Goal: Task Accomplishment & Management: Complete application form

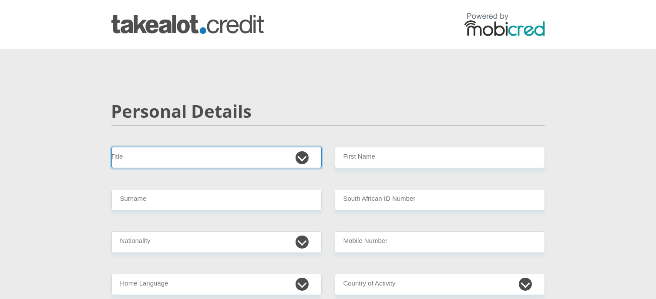
drag, startPoint x: 0, startPoint y: 0, endPoint x: 196, endPoint y: 158, distance: 252.2
click at [196, 158] on select "Mr Ms Mrs Dr [PERSON_NAME]" at bounding box center [216, 157] width 210 height 21
click at [111, 147] on select "Mr Ms Mrs Dr [PERSON_NAME]" at bounding box center [216, 157] width 210 height 21
click at [150, 160] on select "Mr Ms Mrs Dr [PERSON_NAME]" at bounding box center [216, 157] width 210 height 21
select select "Mrs"
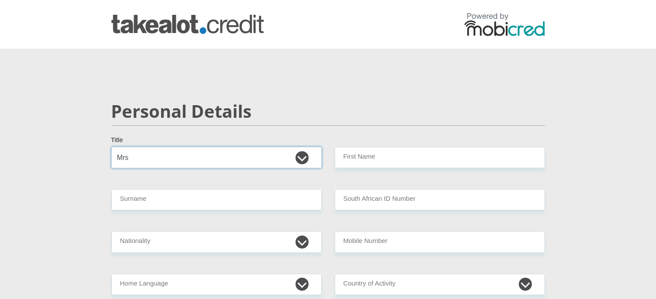
click at [111, 147] on select "Mr Ms Mrs Dr [PERSON_NAME]" at bounding box center [216, 157] width 210 height 21
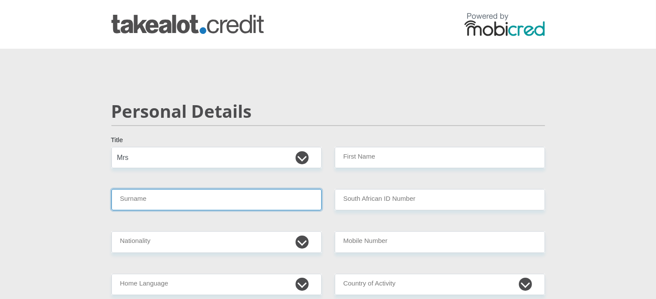
click at [150, 205] on input "Surname" at bounding box center [216, 199] width 210 height 21
click at [132, 201] on input "BirchPaul" at bounding box center [216, 199] width 210 height 21
click at [132, 200] on input "BirchPaul" at bounding box center [216, 199] width 210 height 21
click at [153, 200] on input "BirchPaul" at bounding box center [216, 199] width 210 height 21
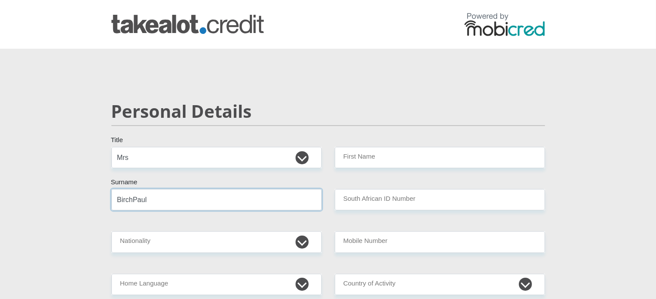
type input "BirchPaul"
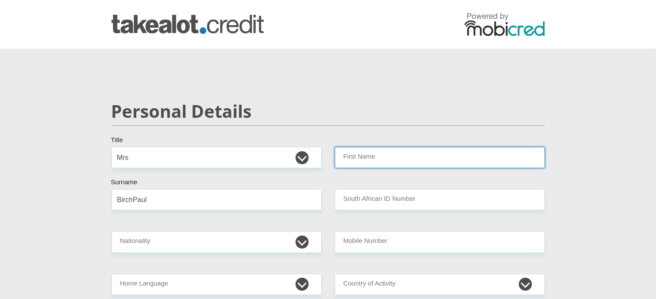
click at [372, 159] on input "First Name" at bounding box center [440, 157] width 210 height 21
type input "[PERSON_NAME]"
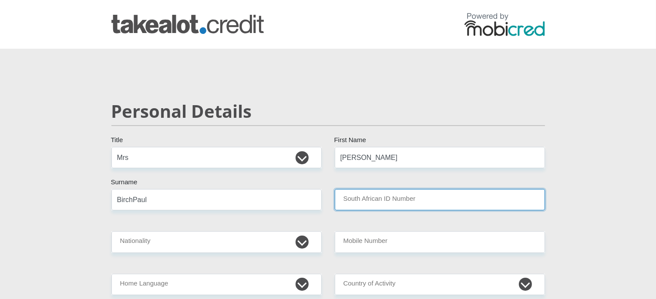
click at [369, 198] on input "South African ID Number" at bounding box center [440, 199] width 210 height 21
type input "7303150255082"
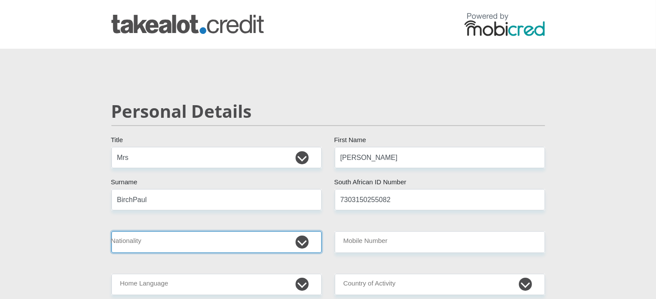
click at [205, 238] on select "[GEOGRAPHIC_DATA] [GEOGRAPHIC_DATA] [GEOGRAPHIC_DATA] [GEOGRAPHIC_DATA] [GEOGRA…" at bounding box center [216, 241] width 210 height 21
select select "ZAF"
click at [111, 231] on select "[GEOGRAPHIC_DATA] [GEOGRAPHIC_DATA] [GEOGRAPHIC_DATA] [GEOGRAPHIC_DATA] [GEOGRA…" at bounding box center [216, 241] width 210 height 21
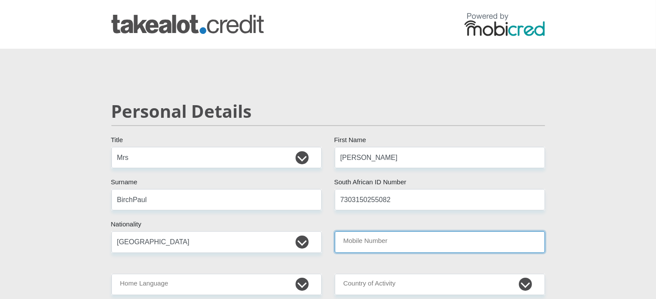
click at [409, 241] on input "Mobile Number" at bounding box center [440, 241] width 210 height 21
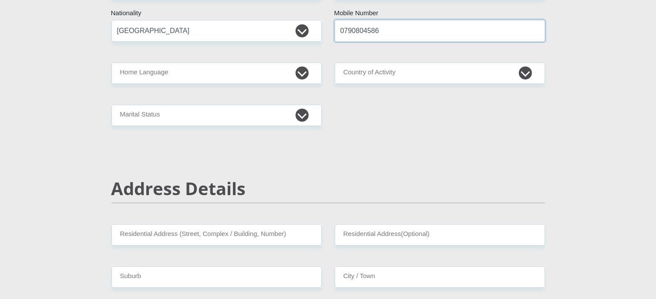
scroll to position [215, 0]
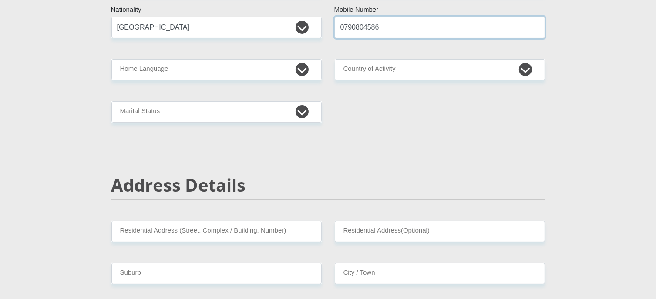
type input "0790804586"
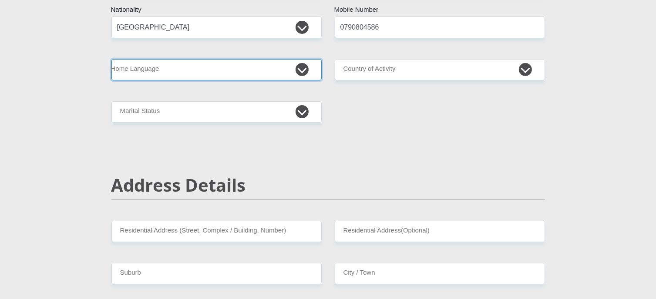
click at [308, 68] on select "Afrikaans English Sepedi South Ndebele Southern Sotho Swati Tsonga Tswana Venda…" at bounding box center [216, 69] width 210 height 21
select select "afr"
click at [111, 59] on select "Afrikaans English Sepedi South Ndebele Southern Sotho Swati Tsonga Tswana Venda…" at bounding box center [216, 69] width 210 height 21
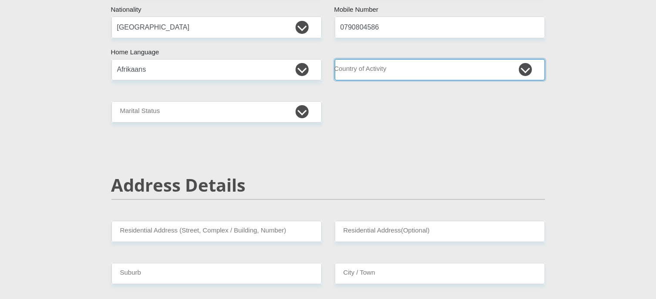
click at [526, 70] on select "[GEOGRAPHIC_DATA] [GEOGRAPHIC_DATA] [GEOGRAPHIC_DATA] [GEOGRAPHIC_DATA] [GEOGRA…" at bounding box center [440, 69] width 210 height 21
select select "ZAF"
click at [335, 59] on select "[GEOGRAPHIC_DATA] [GEOGRAPHIC_DATA] [GEOGRAPHIC_DATA] [GEOGRAPHIC_DATA] [GEOGRA…" at bounding box center [440, 69] width 210 height 21
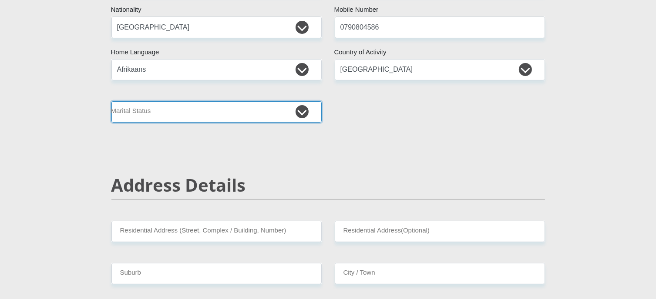
click at [303, 111] on select "Married ANC Single Divorced Widowed Married COP or Customary Law" at bounding box center [216, 111] width 210 height 21
select select "1"
click at [111, 101] on select "Married ANC Single Divorced Widowed Married COP or Customary Law" at bounding box center [216, 111] width 210 height 21
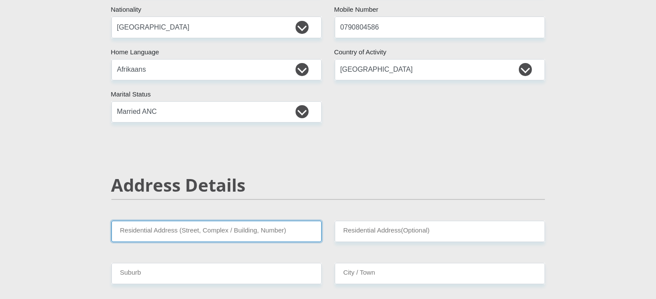
click at [191, 236] on input "Residential Address (Street, Complex / Building, Number)" at bounding box center [216, 231] width 210 height 21
type input "[STREET_ADDRESS][PERSON_NAME]"
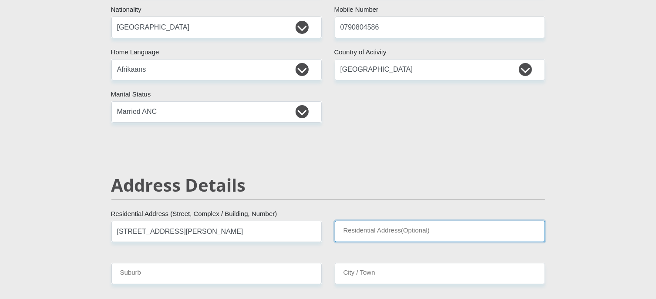
type input "Penford"
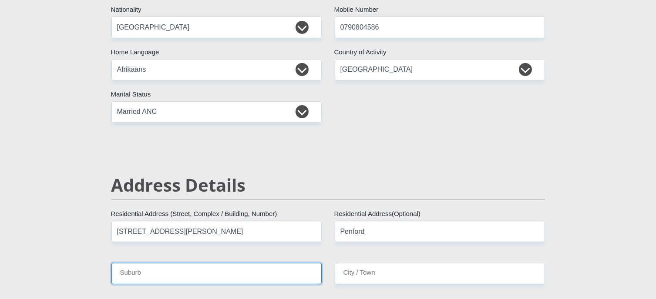
type input "Uitenhage"
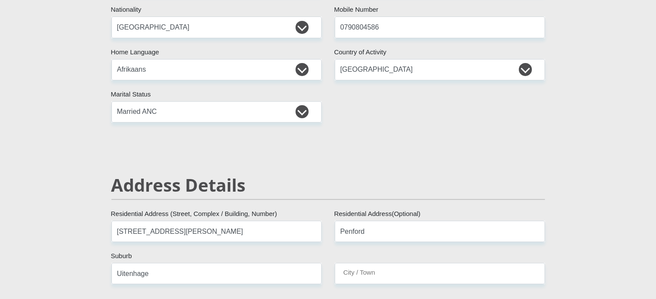
type input "Uitenhage"
type input "6229"
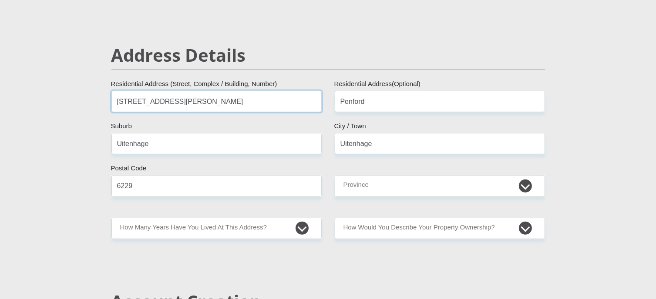
scroll to position [358, 0]
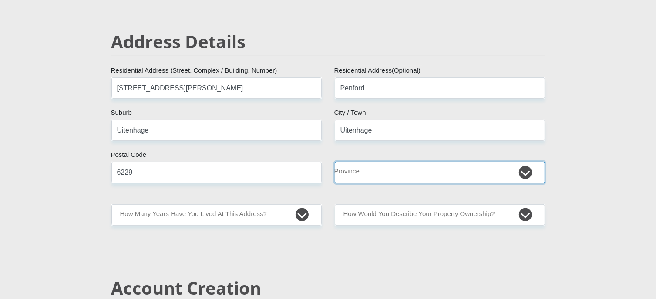
click at [526, 173] on select "Eastern Cape Free State [GEOGRAPHIC_DATA] [GEOGRAPHIC_DATA][DATE] [GEOGRAPHIC_D…" at bounding box center [440, 172] width 210 height 21
select select "[GEOGRAPHIC_DATA]"
click at [335, 162] on select "Eastern Cape Free State [GEOGRAPHIC_DATA] [GEOGRAPHIC_DATA][DATE] [GEOGRAPHIC_D…" at bounding box center [440, 172] width 210 height 21
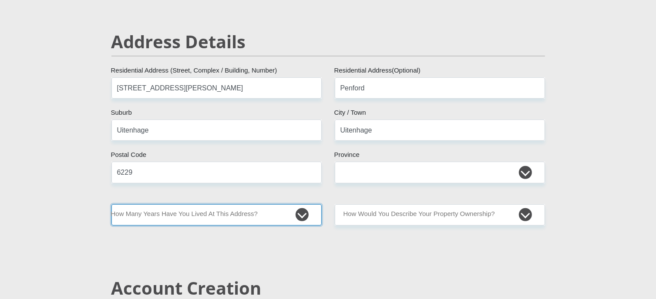
click at [214, 217] on select "less than 1 year 1-3 years 3-5 years 5+ years" at bounding box center [216, 214] width 210 height 21
select select "2"
click at [111, 204] on select "less than 1 year 1-3 years 3-5 years 5+ years" at bounding box center [216, 214] width 210 height 21
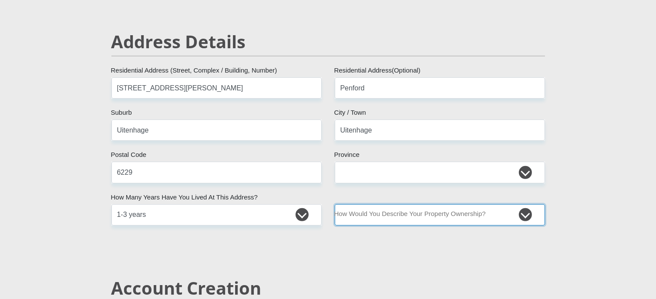
click at [526, 214] on select "Owned Rented Family Owned Company Dwelling" at bounding box center [440, 214] width 210 height 21
select select "Owned"
click at [335, 204] on select "Owned Rented Family Owned Company Dwelling" at bounding box center [440, 214] width 210 height 21
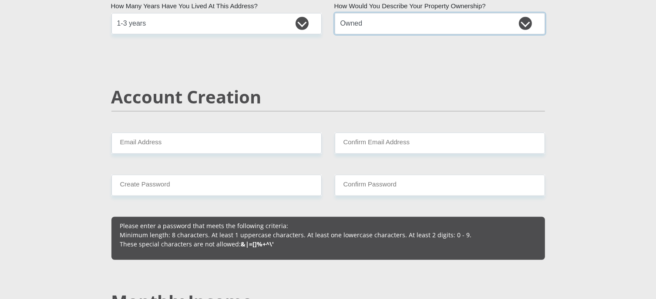
scroll to position [567, 0]
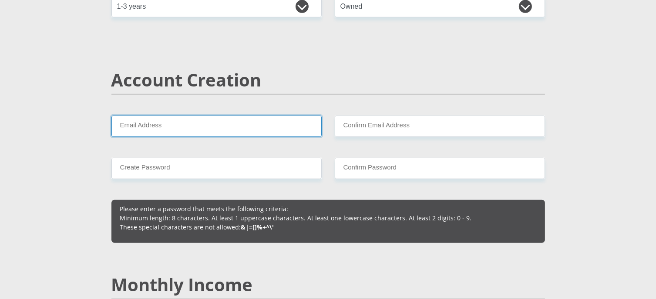
click at [165, 135] on input "Email Address" at bounding box center [216, 126] width 210 height 21
type input "[EMAIL_ADDRESS][DOMAIN_NAME]"
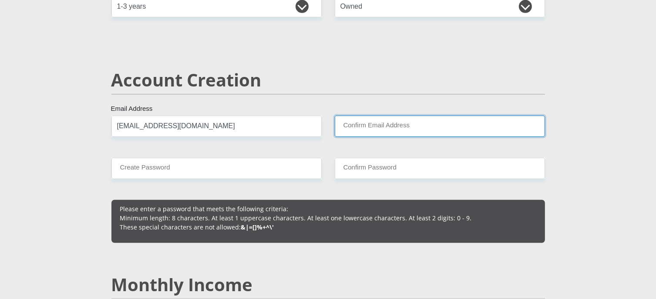
click at [364, 130] on input "Confirm Email Address" at bounding box center [440, 126] width 210 height 21
type input "[EMAIL_ADDRESS][DOMAIN_NAME]"
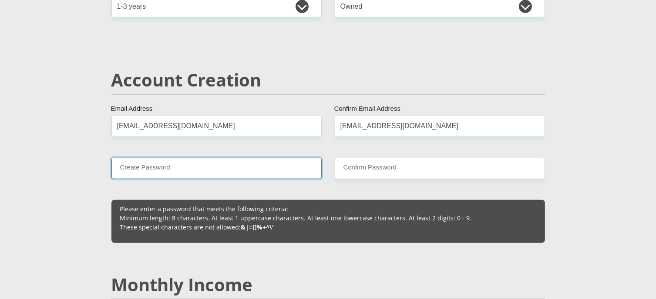
click at [134, 167] on input "Create Password" at bounding box center [216, 168] width 210 height 21
type input "[PERSON_NAME]@2023"
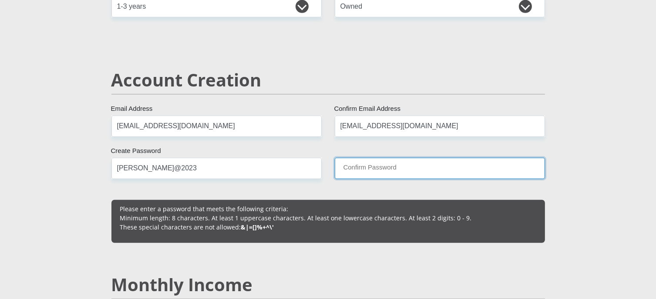
click at [363, 170] on input "Confirm Password" at bounding box center [440, 168] width 210 height 21
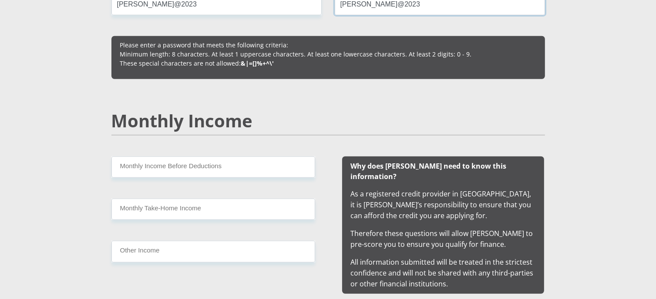
scroll to position [788, 0]
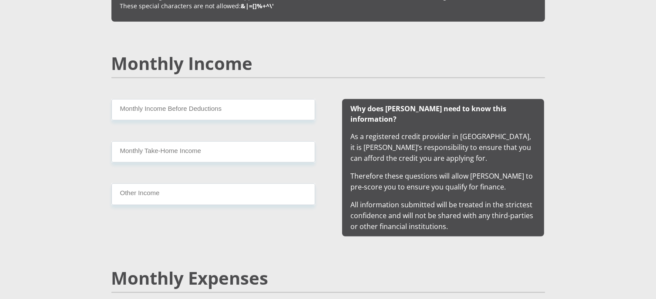
type input "[PERSON_NAME]@2023"
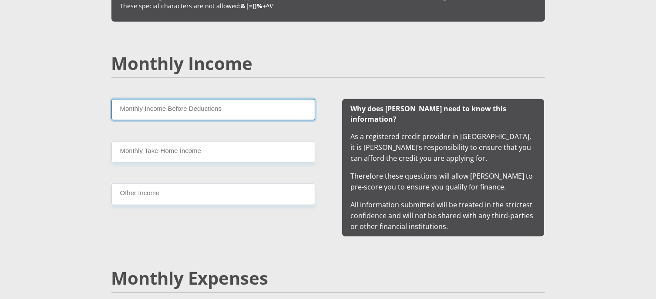
click at [171, 113] on input "Monthly Income Before Deductions" at bounding box center [213, 109] width 204 height 21
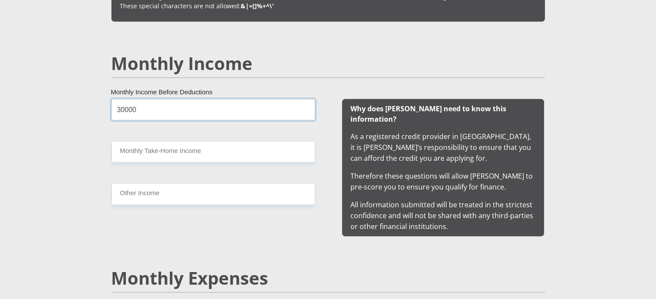
type input "30000"
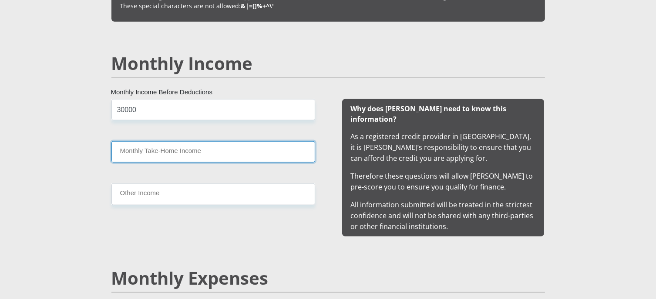
click at [186, 151] on input "Monthly Take-Home Income" at bounding box center [213, 151] width 204 height 21
type input "25000"
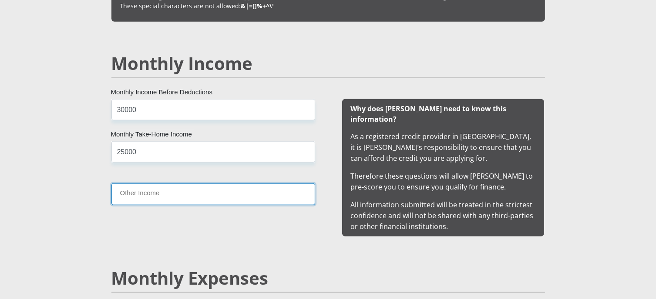
click at [174, 196] on input "Other Income" at bounding box center [213, 194] width 204 height 21
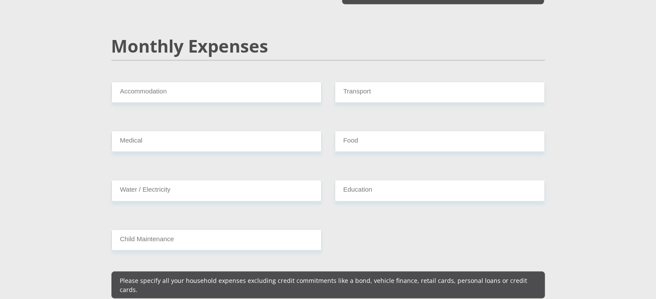
scroll to position [1000, 0]
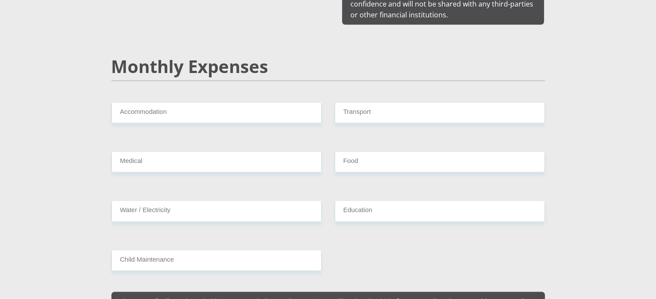
type input "20000"
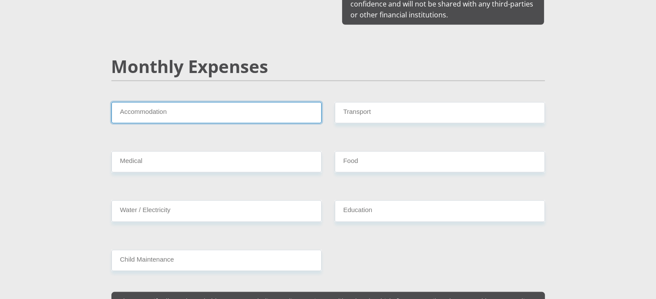
click at [130, 103] on input "Accommodation" at bounding box center [216, 112] width 210 height 21
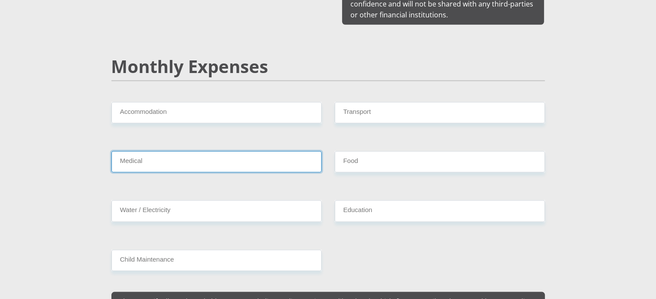
click at [143, 151] on input "Medical" at bounding box center [216, 161] width 210 height 21
type input "1100"
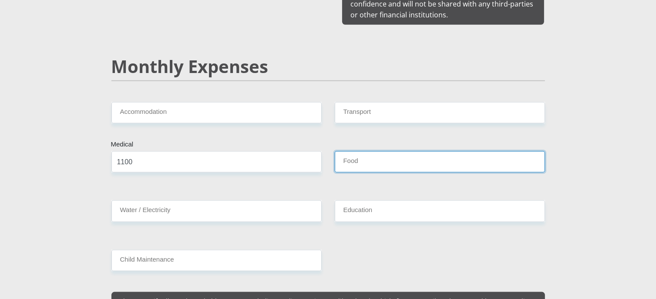
click at [368, 151] on input "Food" at bounding box center [440, 161] width 210 height 21
drag, startPoint x: 366, startPoint y: 154, endPoint x: 338, endPoint y: 155, distance: 28.7
click at [338, 154] on input "2000" at bounding box center [440, 161] width 210 height 21
type input "5000"
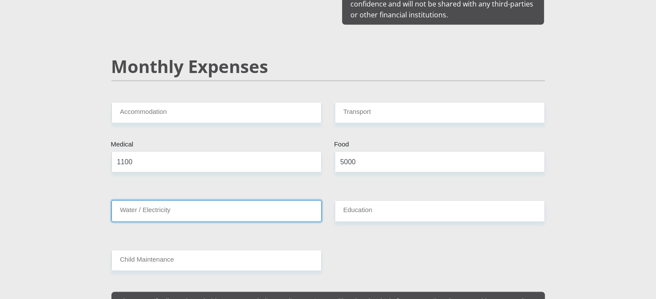
click at [183, 201] on input "Water / Electricity" at bounding box center [216, 211] width 210 height 21
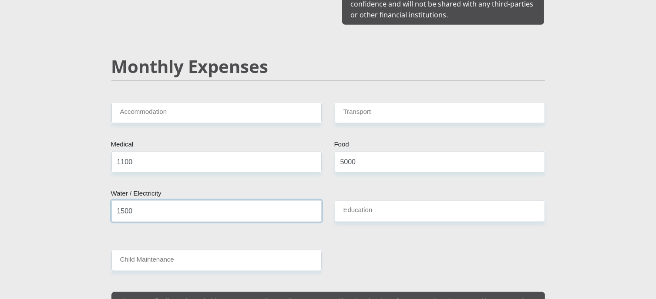
type input "1500"
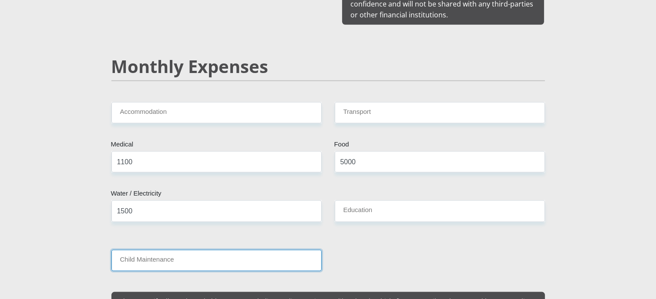
click at [179, 250] on input "Child Maintenance" at bounding box center [216, 260] width 210 height 21
type input "0"
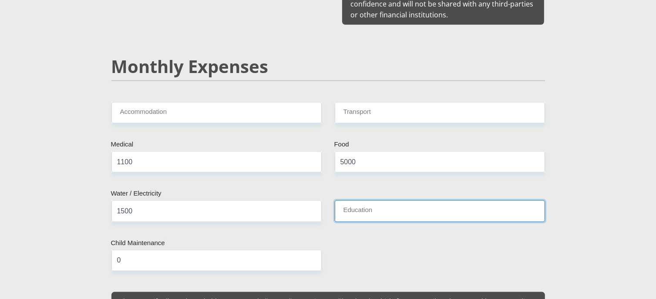
click at [358, 201] on input "Education" at bounding box center [440, 211] width 210 height 21
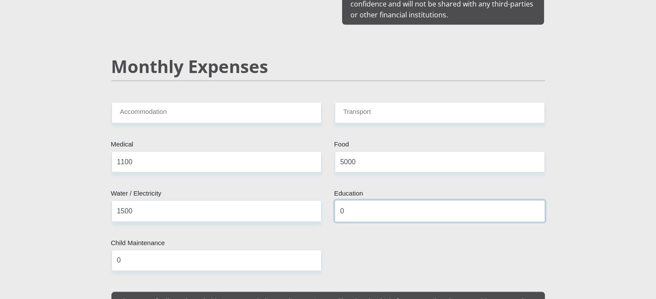
type input "0"
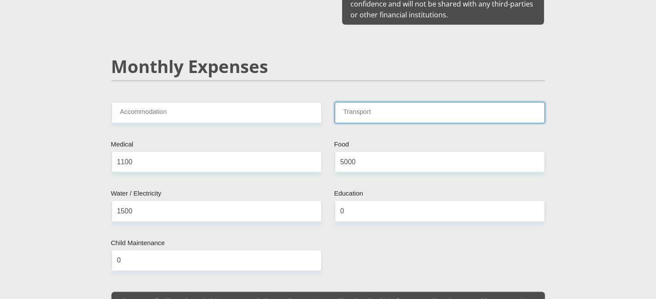
click at [358, 102] on input "Transport" at bounding box center [440, 112] width 210 height 21
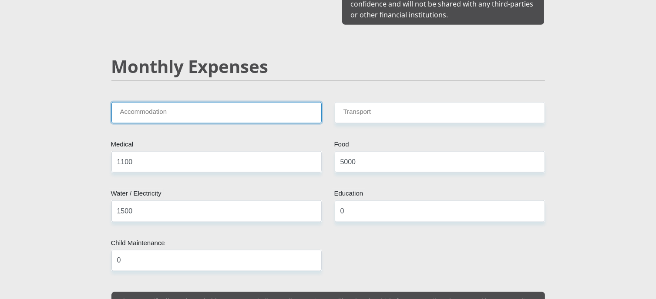
click at [203, 107] on input "Accommodation" at bounding box center [216, 112] width 210 height 21
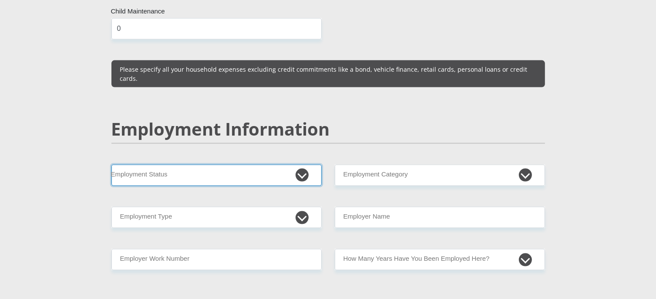
click at [190, 165] on select "Permanent/Full-time Part-time/Casual [DEMOGRAPHIC_DATA] Worker Self-Employed Ho…" at bounding box center [216, 175] width 210 height 21
select select "1"
click at [111, 165] on select "Permanent/Full-time Part-time/Casual [DEMOGRAPHIC_DATA] Worker Self-Employed Ho…" at bounding box center [216, 175] width 210 height 21
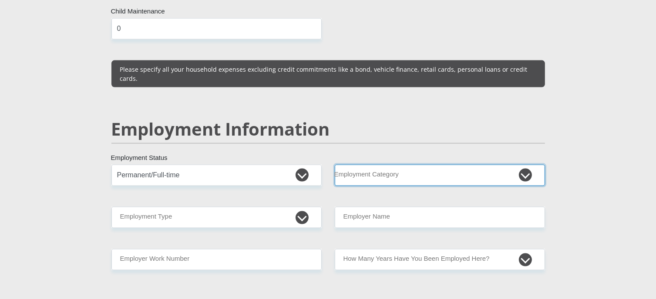
click at [429, 165] on select "AGRICULTURE ALCOHOL & TOBACCO CONSTRUCTION MATERIALS METALLURGY EQUIPMENT FOR R…" at bounding box center [440, 175] width 210 height 21
click at [393, 165] on select "AGRICULTURE ALCOHOL & TOBACCO CONSTRUCTION MATERIALS METALLURGY EQUIPMENT FOR R…" at bounding box center [440, 175] width 210 height 21
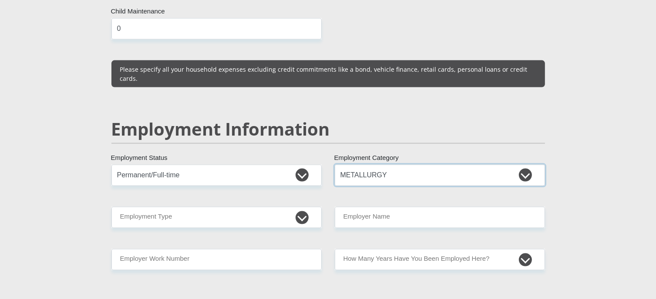
click at [520, 165] on select "AGRICULTURE ALCOHOL & TOBACCO CONSTRUCTION MATERIALS METALLURGY EQUIPMENT FOR R…" at bounding box center [440, 175] width 210 height 21
select select "71"
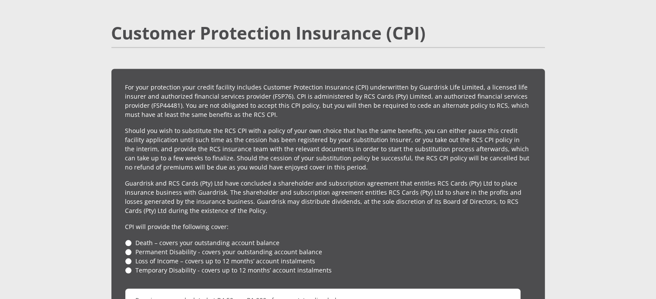
scroll to position [2161, 0]
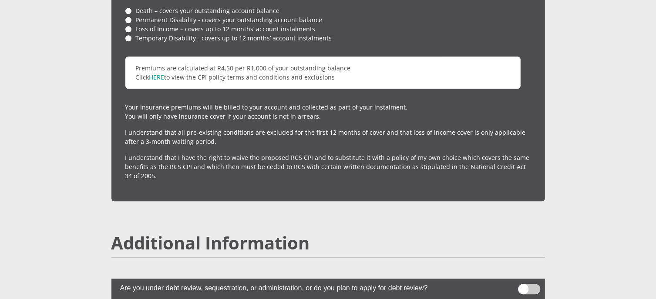
click at [530, 284] on span at bounding box center [529, 289] width 22 height 10
click at [523, 286] on input "checkbox" at bounding box center [523, 286] width 0 height 0
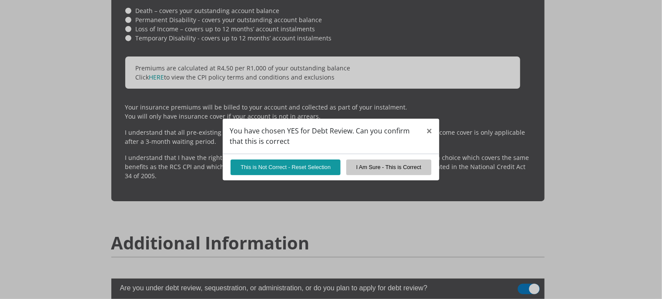
click at [524, 266] on div "You have chosen YES for Debt Review. Can you confirm that this is correct × Thi…" at bounding box center [331, 149] width 662 height 299
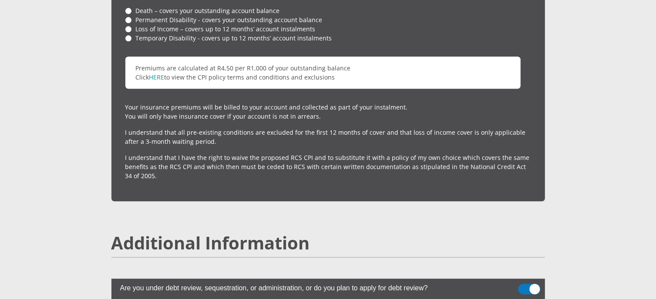
click at [535, 284] on span at bounding box center [529, 289] width 22 height 10
click at [523, 286] on input "checkbox" at bounding box center [523, 286] width 0 height 0
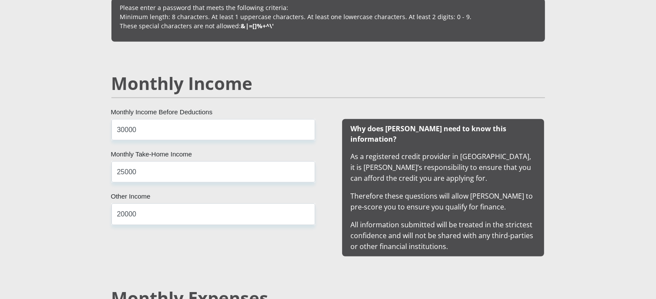
scroll to position [1000, 0]
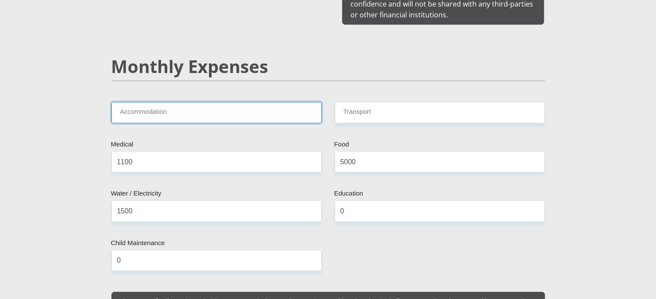
click at [172, 102] on input "Accommodation" at bounding box center [216, 112] width 210 height 21
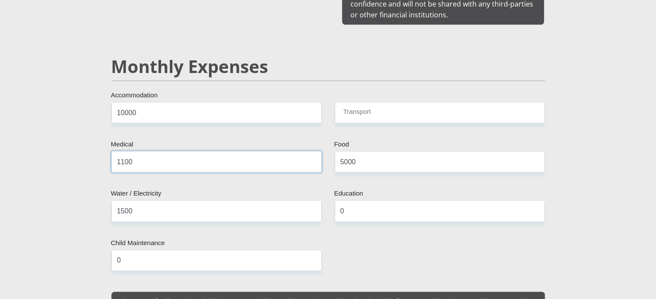
click at [213, 152] on input "1100" at bounding box center [216, 161] width 210 height 21
drag, startPoint x: 141, startPoint y: 97, endPoint x: 110, endPoint y: 101, distance: 31.6
click at [110, 102] on div "10000 Accommodation" at bounding box center [216, 116] width 223 height 28
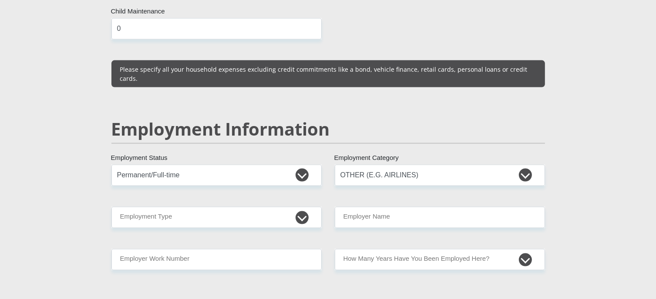
type input "9500"
click at [435, 165] on select "AGRICULTURE ALCOHOL & TOBACCO CONSTRUCTION MATERIALS METALLURGY EQUIPMENT FOR R…" at bounding box center [440, 175] width 210 height 21
select select "59"
click at [335, 165] on select "AGRICULTURE ALCOHOL & TOBACCO CONSTRUCTION MATERIALS METALLURGY EQUIPMENT FOR R…" at bounding box center [440, 175] width 210 height 21
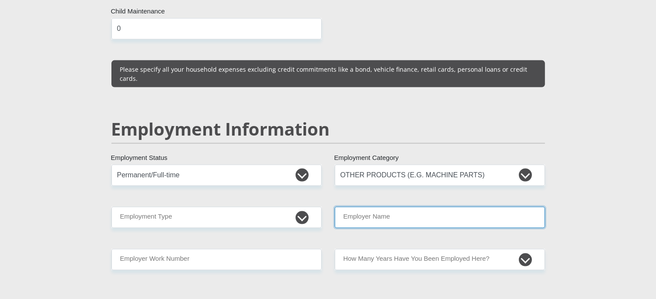
click at [437, 207] on input "Employer Name" at bounding box center [440, 217] width 210 height 21
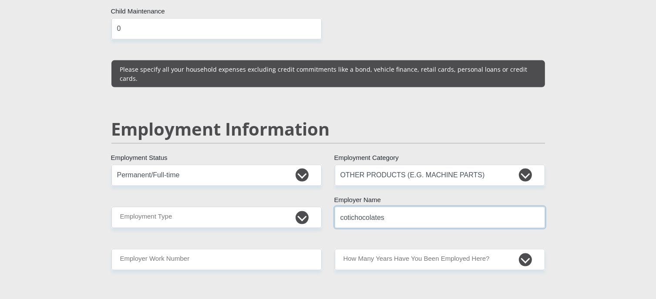
type input "cotichocolates"
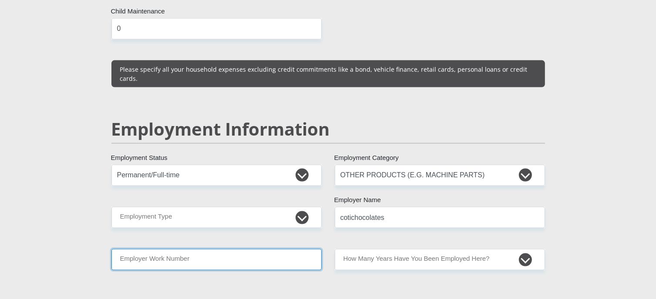
click at [187, 249] on input "Employer Work Number" at bounding box center [216, 259] width 210 height 21
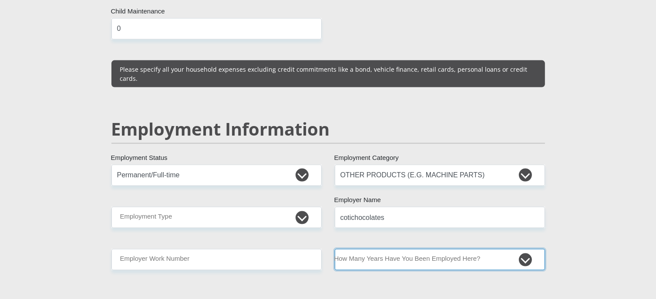
click at [527, 249] on select "less than 1 year 1-3 years 3-5 years 5+ years" at bounding box center [440, 259] width 210 height 21
select select "6"
click at [335, 249] on select "less than 1 year 1-3 years 3-5 years 5+ years" at bounding box center [440, 259] width 210 height 21
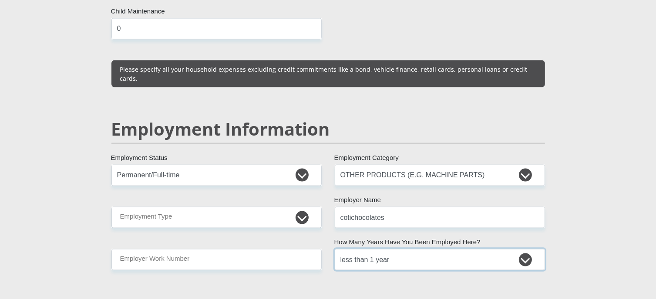
scroll to position [1441, 0]
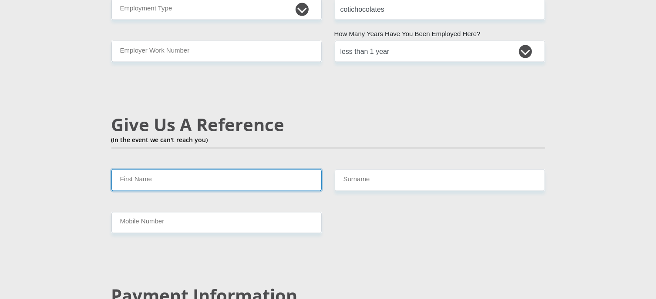
click at [212, 170] on input "First Name" at bounding box center [216, 180] width 210 height 21
type input "c"
type input "[PERSON_NAME]"
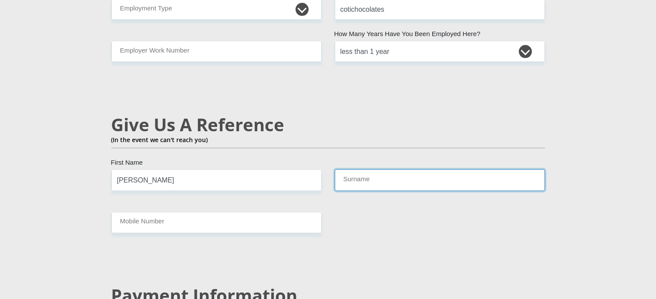
click at [348, 170] on input "Surname" at bounding box center [440, 180] width 210 height 21
type input "Nel"
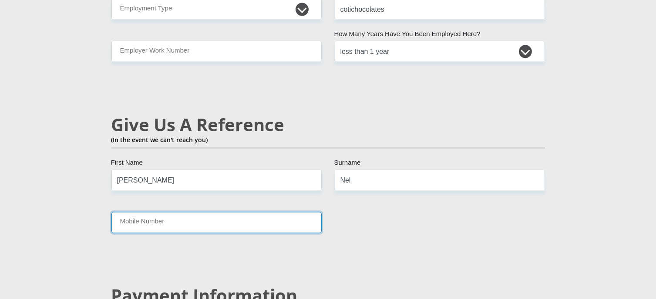
click at [183, 212] on input "Mobile Number" at bounding box center [216, 222] width 210 height 21
